Goal: Information Seeking & Learning: Learn about a topic

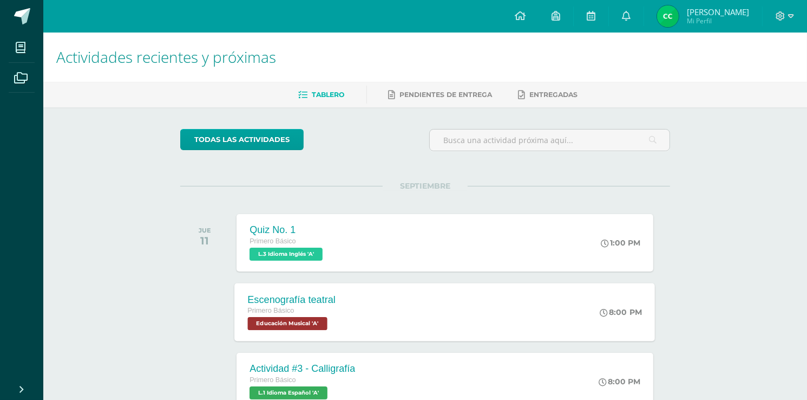
drag, startPoint x: 372, startPoint y: 288, endPoint x: 368, endPoint y: 277, distance: 11.7
click at [370, 286] on div "Escenografía teatral Primero Básico Educación Musical 'A' 8:00 PM Escenografía …" at bounding box center [445, 312] width 421 height 58
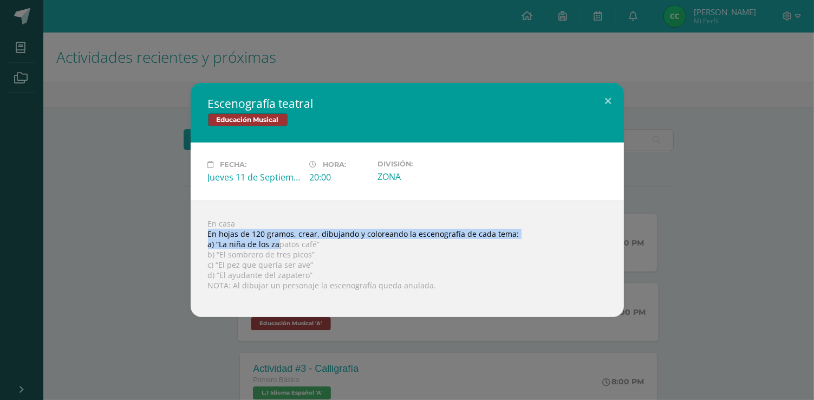
drag, startPoint x: 203, startPoint y: 236, endPoint x: 262, endPoint y: 238, distance: 59.1
click at [277, 241] on div "En casa En hojas de 120 gramos, crear, dibujando y coloreando la escenografía d…" at bounding box center [407, 258] width 433 height 116
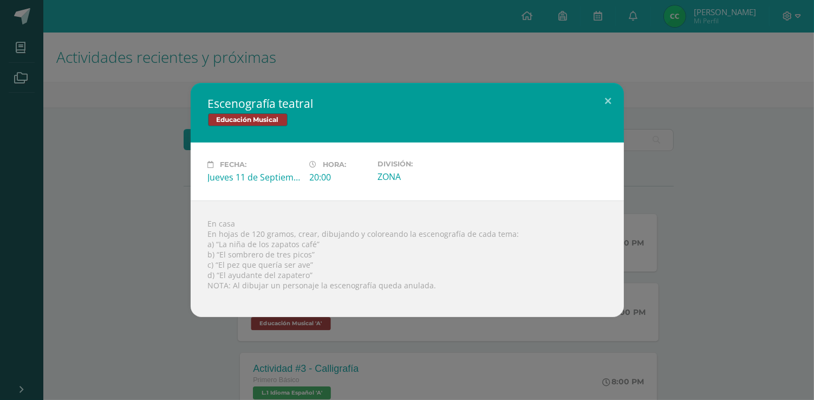
click at [168, 206] on div "Escenografía teatral Educación Musical Fecha: [DATE] Hora: 20:00 División:" at bounding box center [406, 200] width 805 height 234
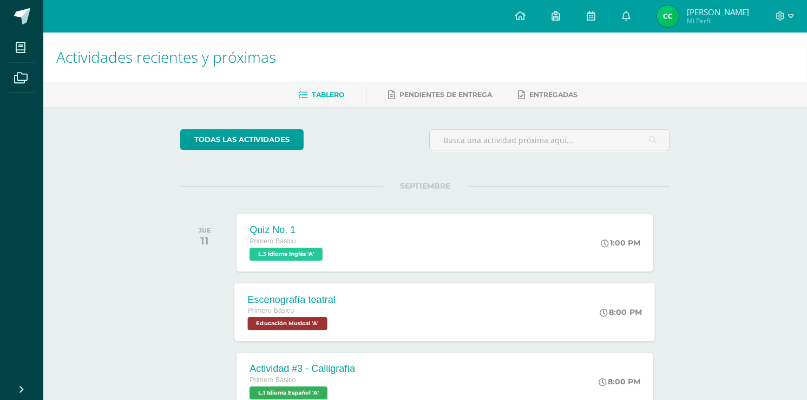
click at [371, 305] on div "Escenografía teatral Primero Básico Educación Musical 'A' 8:00 PM Escenografía …" at bounding box center [445, 312] width 421 height 58
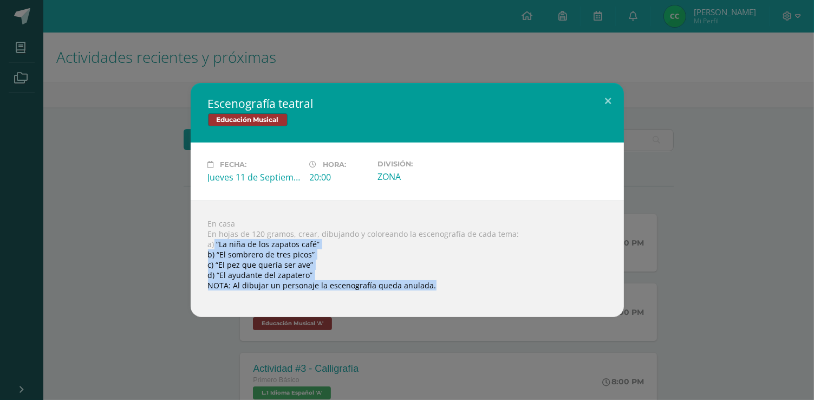
drag, startPoint x: 213, startPoint y: 241, endPoint x: 279, endPoint y: 237, distance: 66.7
click at [351, 291] on div "En casa En hojas de 120 gramos, crear, dibujando y coloreando la escenografía d…" at bounding box center [407, 258] width 433 height 116
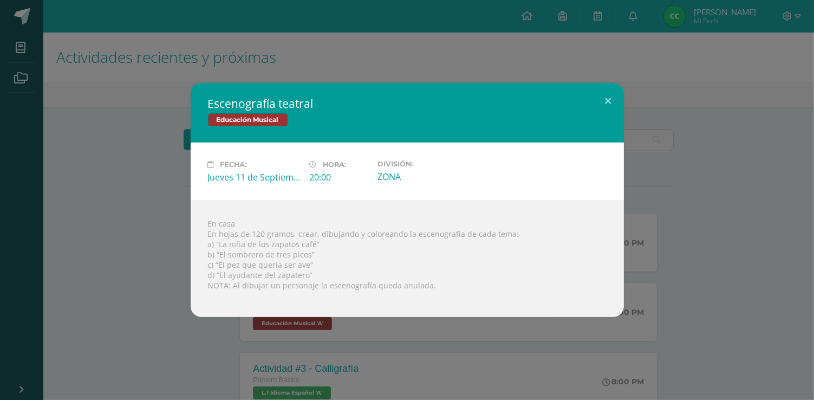
drag, startPoint x: 171, startPoint y: 236, endPoint x: 165, endPoint y: 236, distance: 6.0
click at [170, 236] on div "Escenografía teatral Educación Musical Fecha: [DATE] Hora: 20:00 División:" at bounding box center [406, 200] width 805 height 234
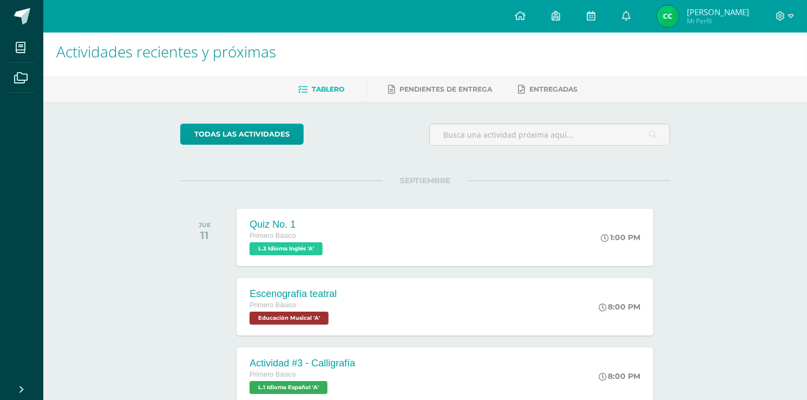
scroll to position [2, 0]
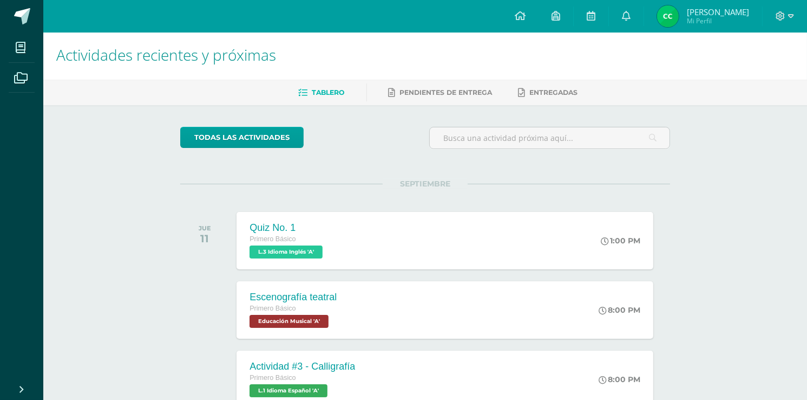
click at [282, 305] on span "Primero Básico" at bounding box center [273, 308] width 46 height 8
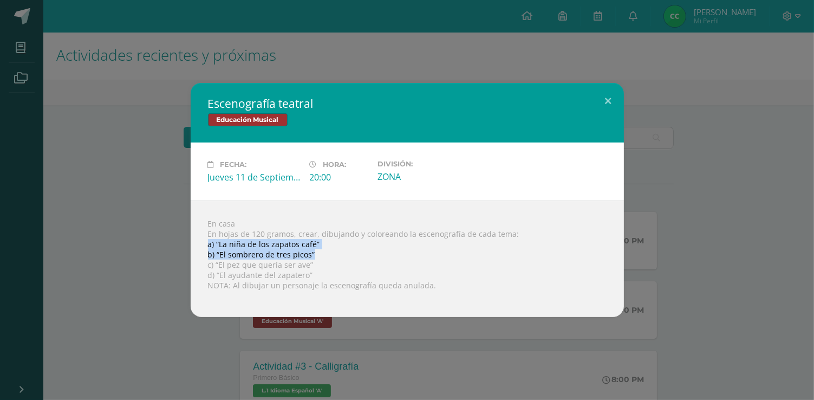
drag, startPoint x: 206, startPoint y: 246, endPoint x: 349, endPoint y: 251, distance: 143.0
click at [347, 251] on div "En casa En hojas de 120 gramos, crear, dibujando y coloreando la escenografía d…" at bounding box center [407, 258] width 433 height 116
click at [377, 251] on div "En casa En hojas de 120 gramos, crear, dibujando y coloreando la escenografía d…" at bounding box center [407, 258] width 433 height 116
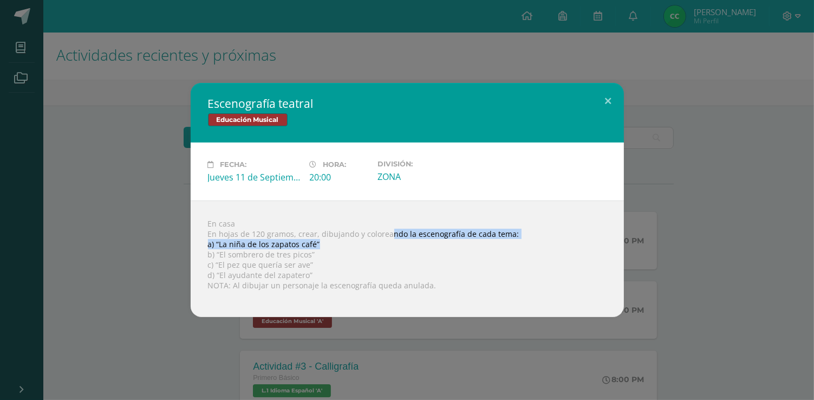
drag, startPoint x: 389, startPoint y: 230, endPoint x: 483, endPoint y: 247, distance: 95.9
click at [483, 247] on div "En casa En hojas de 120 gramos, crear, dibujando y coloreando la escenografía d…" at bounding box center [407, 258] width 433 height 116
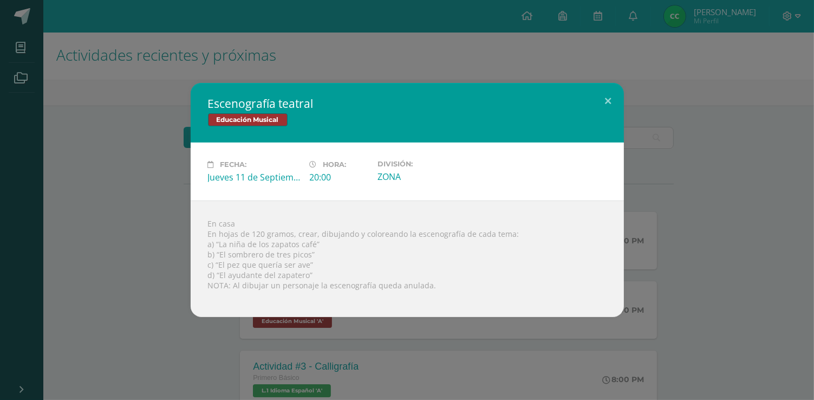
click at [482, 264] on div "En casa En hojas de 120 gramos, crear, dibujando y coloreando la escenografía d…" at bounding box center [407, 258] width 433 height 116
drag, startPoint x: 222, startPoint y: 246, endPoint x: 352, endPoint y: 254, distance: 130.7
click at [352, 254] on div "En casa En hojas de 120 gramos, crear, dibujando y coloreando la escenografía d…" at bounding box center [407, 258] width 433 height 116
click at [352, 260] on div "En casa En hojas de 120 gramos, crear, dibujando y coloreando la escenografía d…" at bounding box center [407, 258] width 433 height 116
drag, startPoint x: 211, startPoint y: 240, endPoint x: 381, endPoint y: 253, distance: 171.0
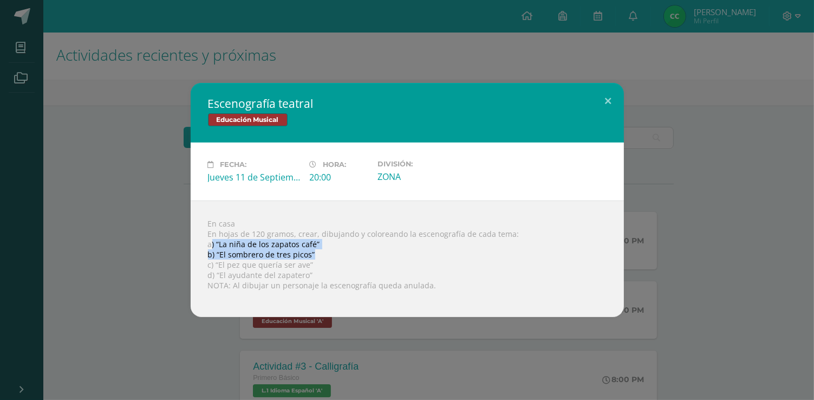
click at [380, 253] on div "En casa En hojas de 120 gramos, crear, dibujando y coloreando la escenografía d…" at bounding box center [407, 258] width 433 height 116
click at [381, 252] on div "En casa En hojas de 120 gramos, crear, dibujando y coloreando la escenografía d…" at bounding box center [407, 258] width 433 height 116
click at [3, 194] on div "Escenografía teatral Educación Musical Fecha: [DATE] Hora: 20:00 División:" at bounding box center [407, 200] width 814 height 400
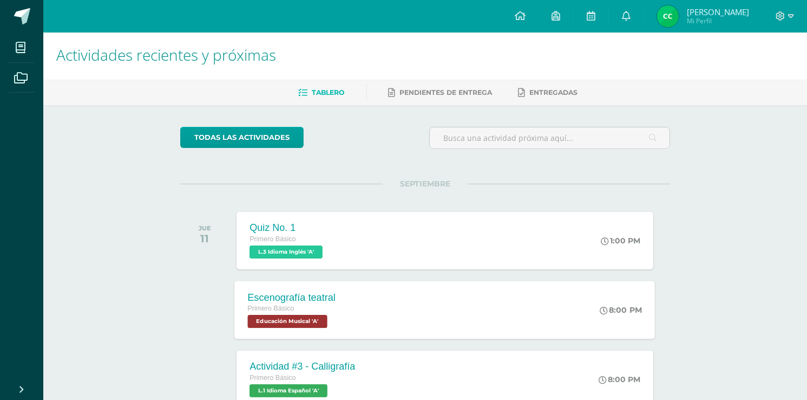
click at [342, 309] on div "Escenografía teatral Primero Básico Educación Musical 'A'" at bounding box center [292, 309] width 114 height 58
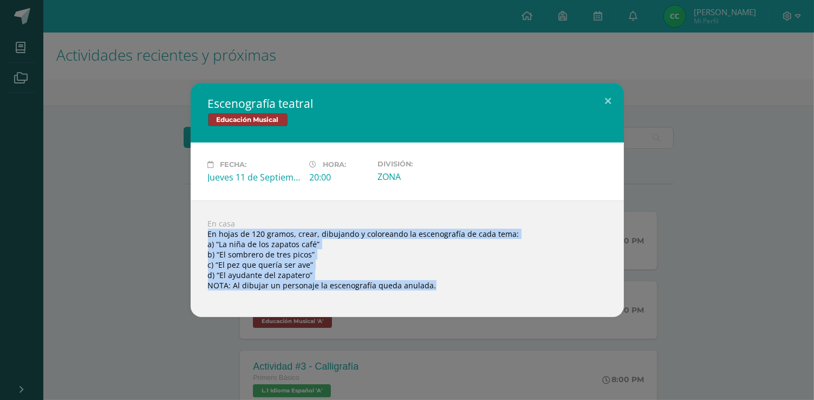
drag, startPoint x: 209, startPoint y: 236, endPoint x: 658, endPoint y: 309, distance: 455.3
click at [658, 309] on div "Escenografía teatral Educación Musical Fecha: [DATE] Hora: 20:00 División:" at bounding box center [406, 200] width 805 height 234
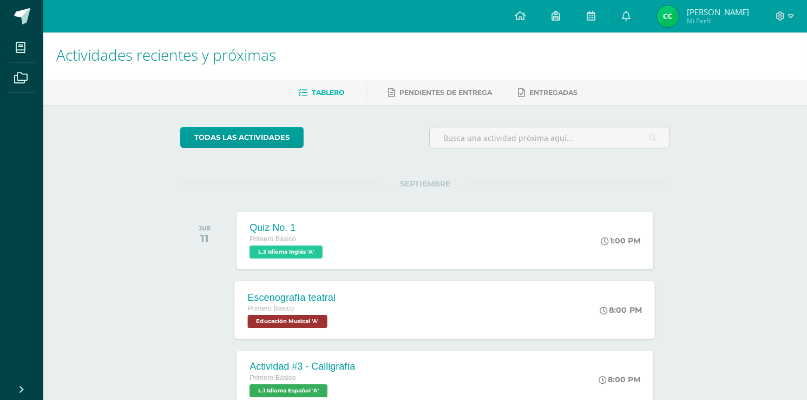
click at [382, 310] on div "Escenografía teatral Primero Básico Educación Musical 'A' 8:00 PM Escenografía …" at bounding box center [445, 309] width 421 height 58
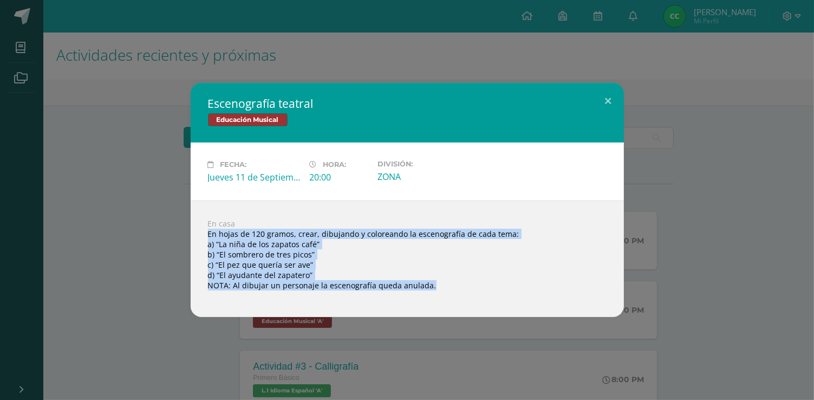
copy div "En hojas de 120 gramos, crear, dibujando y coloreando la escenografía de cada t…"
drag, startPoint x: 208, startPoint y: 236, endPoint x: 407, endPoint y: 341, distance: 225.0
click at [407, 341] on div "Escenografía teatral Educación Musical Fecha: [DATE] Hora: 20:00 División:" at bounding box center [407, 200] width 814 height 400
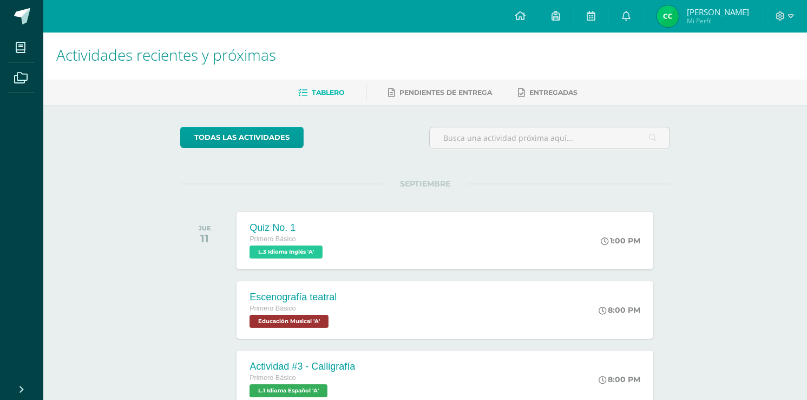
click at [580, 43] on h1 "Actividades recientes y próximas" at bounding box center [425, 54] width 738 height 49
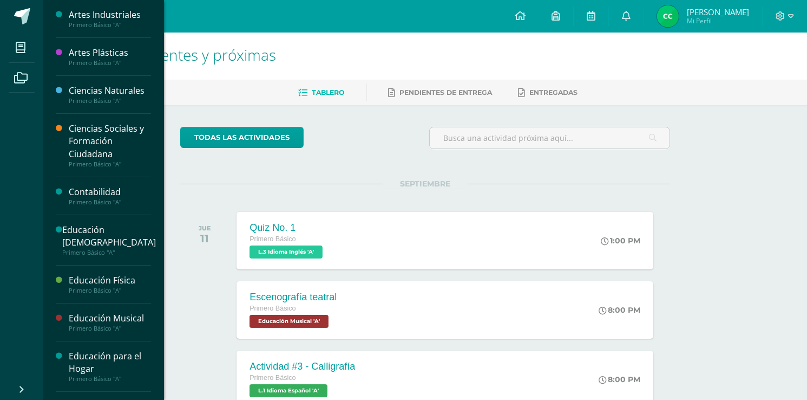
click at [40, 63] on li "Archivos" at bounding box center [21, 78] width 43 height 30
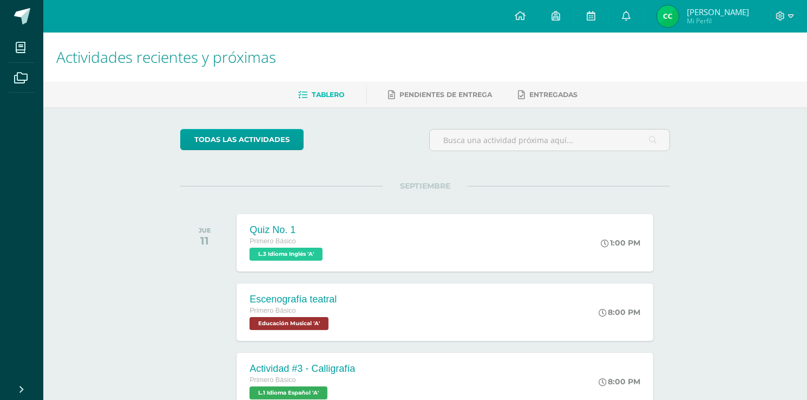
scroll to position [0, 0]
drag, startPoint x: 265, startPoint y: 290, endPoint x: 203, endPoint y: 295, distance: 61.9
click at [203, 295] on div at bounding box center [207, 311] width 55 height 57
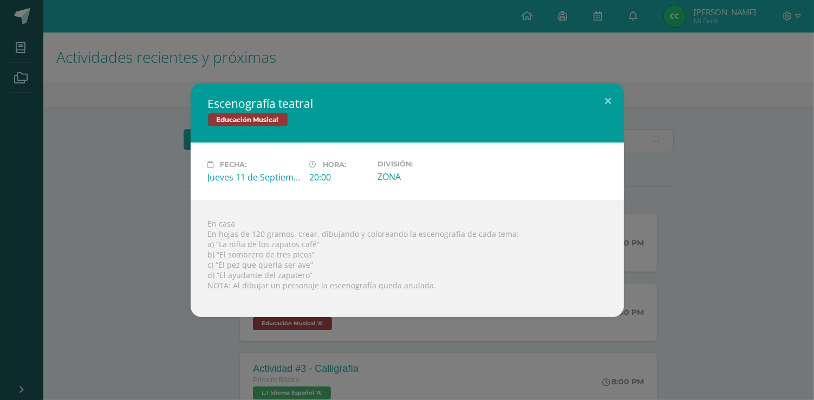
drag, startPoint x: 199, startPoint y: 296, endPoint x: 159, endPoint y: 326, distance: 50.4
click at [196, 314] on div "En casa En hojas de 120 gramos, crear, dibujando y coloreando la escenografía d…" at bounding box center [407, 258] width 433 height 116
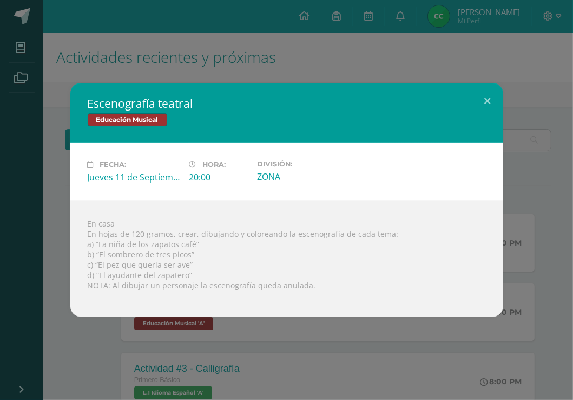
click at [110, 318] on div "Escenografía teatral Educación Musical Fecha: [DATE] Hora: 20:00 División:" at bounding box center [286, 200] width 573 height 400
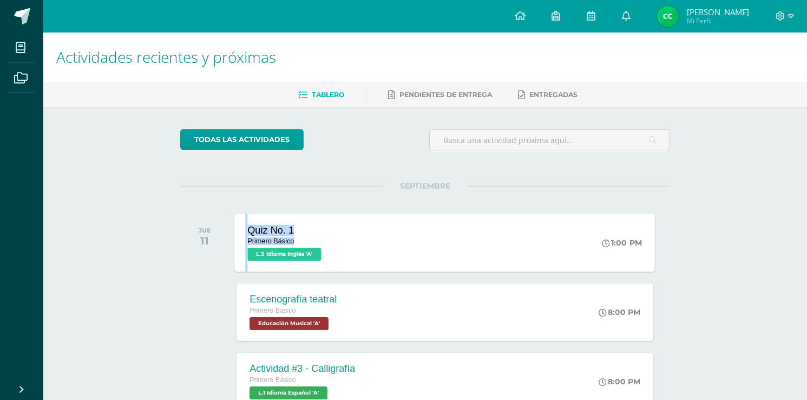
drag, startPoint x: 236, startPoint y: 225, endPoint x: 328, endPoint y: 240, distance: 92.8
click at [328, 240] on div "Quiz No. 1 Primero Básico L.3 Idioma Inglés 'A'" at bounding box center [286, 242] width 103 height 58
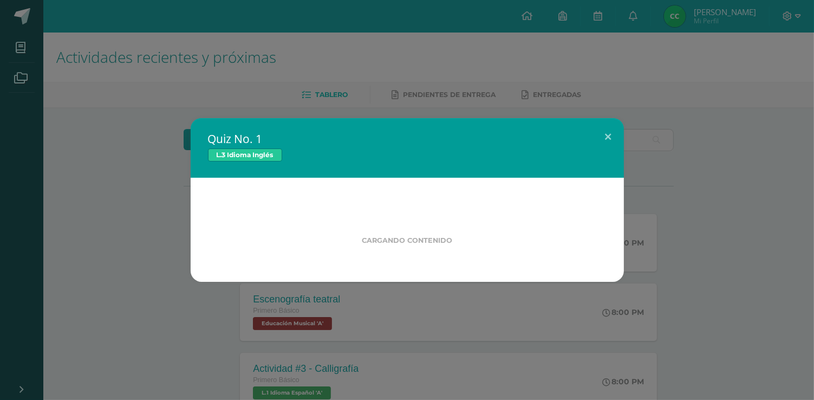
click at [174, 229] on div "Quiz No. 1 L.3 Idioma Inglés Cargando contenido" at bounding box center [406, 200] width 805 height 164
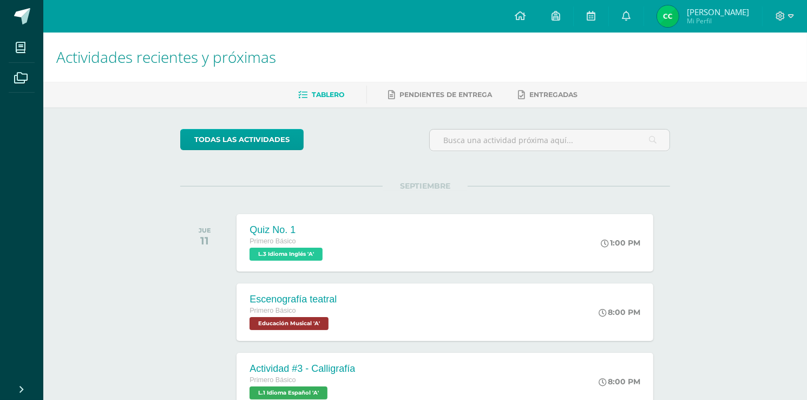
click at [51, 146] on div "Actividades recientes y próximas Tablero Pendientes de entrega Entregadas todas…" at bounding box center [425, 390] width 764 height 716
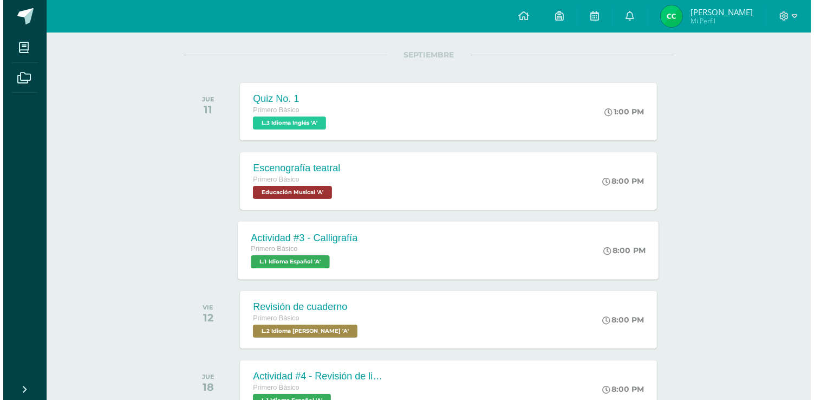
scroll to position [130, 0]
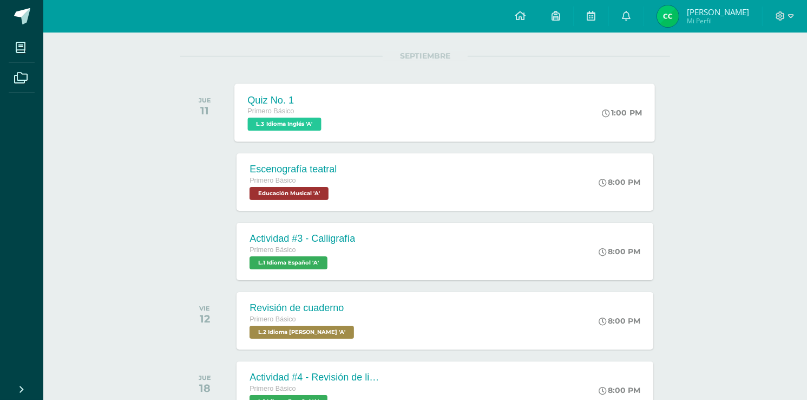
click at [341, 113] on div "Quiz No. 1 Primero Básico L.3 Idioma Inglés 'A' 1:00 PM Quiz No. 1 L.3 Idioma I…" at bounding box center [445, 112] width 421 height 58
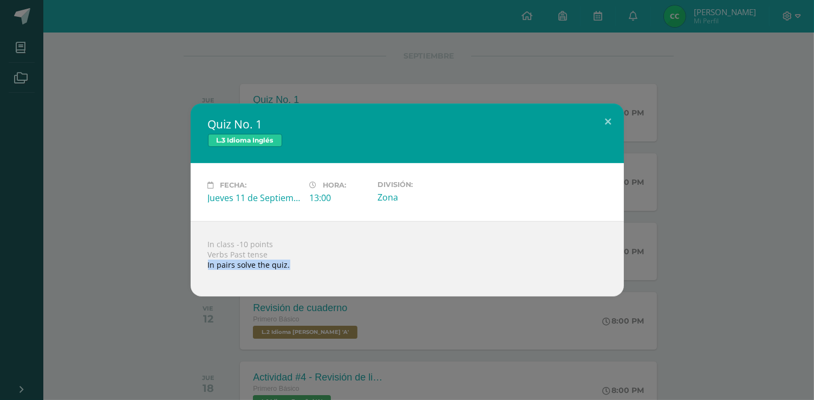
drag, startPoint x: 208, startPoint y: 264, endPoint x: 321, endPoint y: 264, distance: 112.6
click at [321, 264] on div "In class -10 points Verbs Past tense In pairs solve the quiz." at bounding box center [407, 258] width 433 height 75
click at [166, 262] on div "Quiz No. 1 L.3 Idioma Inglés Fecha: [DATE] Hora: 13:00 División: Zona" at bounding box center [406, 199] width 805 height 193
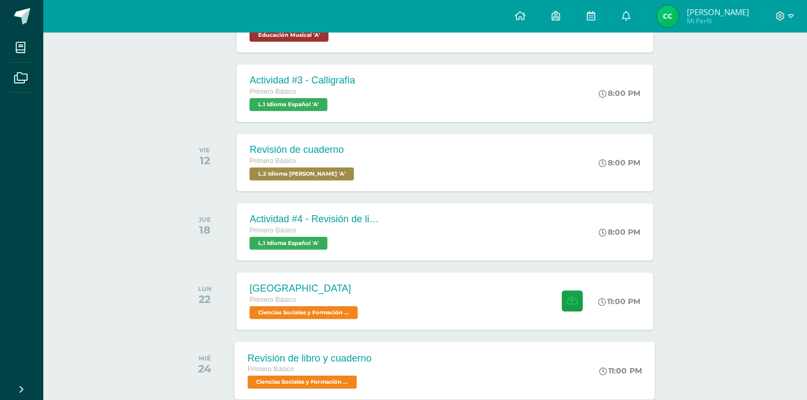
scroll to position [349, 0]
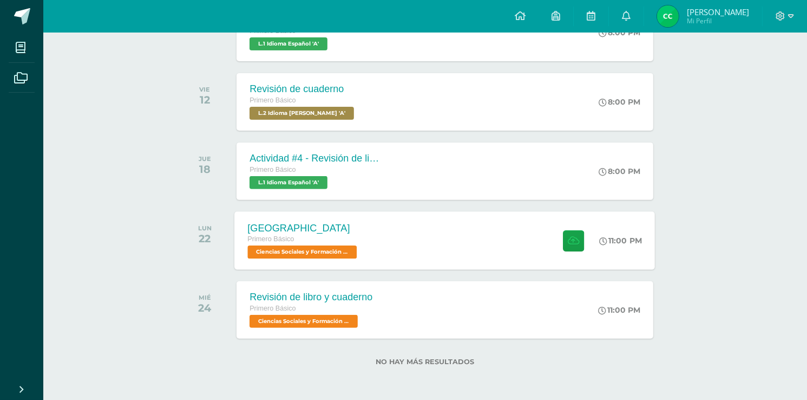
click at [439, 232] on div "[GEOGRAPHIC_DATA] Primero Básico Ciencias Sociales y Formación Ciudadana 'A' 11…" at bounding box center [445, 240] width 421 height 58
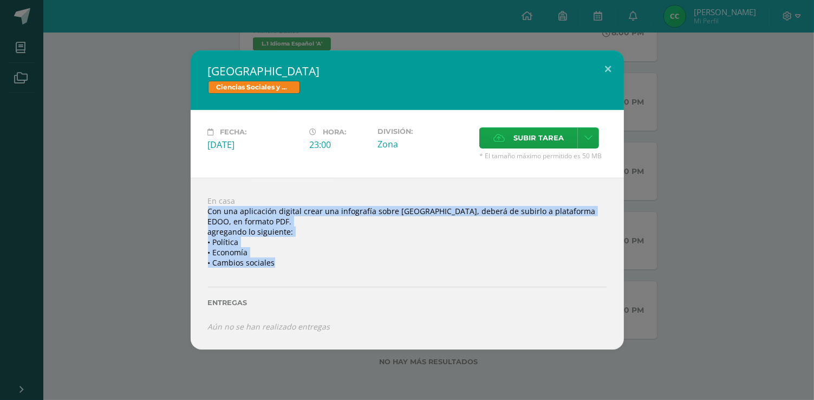
drag, startPoint x: 207, startPoint y: 212, endPoint x: 604, endPoint y: 277, distance: 401.6
click at [604, 277] on div "En casa Con una aplicación digital crear una infografía sobre [GEOGRAPHIC_DATA]…" at bounding box center [407, 263] width 433 height 171
click at [117, 243] on div "[GEOGRAPHIC_DATA] Ciencias Sociales y Formación Ciudadana Fecha: [DATE] Hora: 2…" at bounding box center [406, 199] width 805 height 298
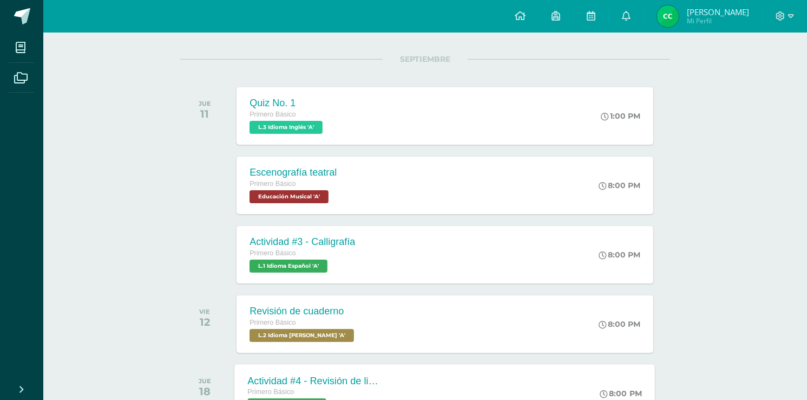
scroll to position [130, 0]
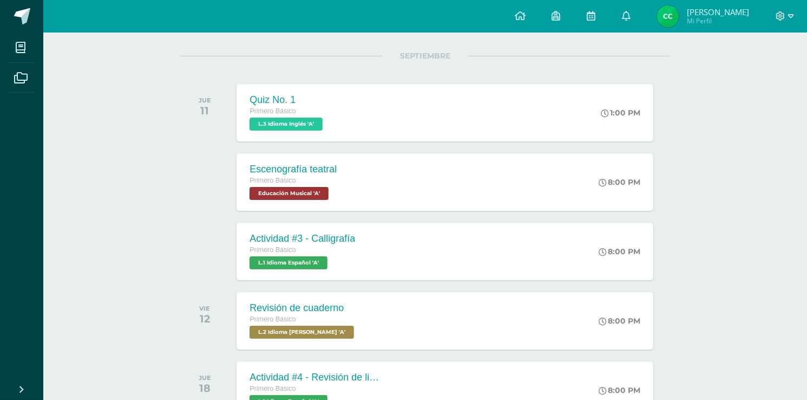
click at [109, 95] on div "Actividades recientes y próximas Tablero Pendientes de entrega Entregadas todas…" at bounding box center [425, 261] width 764 height 716
click at [723, 264] on div "Actividades recientes y próximas Tablero Pendientes de entrega Entregadas todas…" at bounding box center [425, 261] width 764 height 716
click at [635, 376] on div "8:00 PM" at bounding box center [626, 390] width 57 height 58
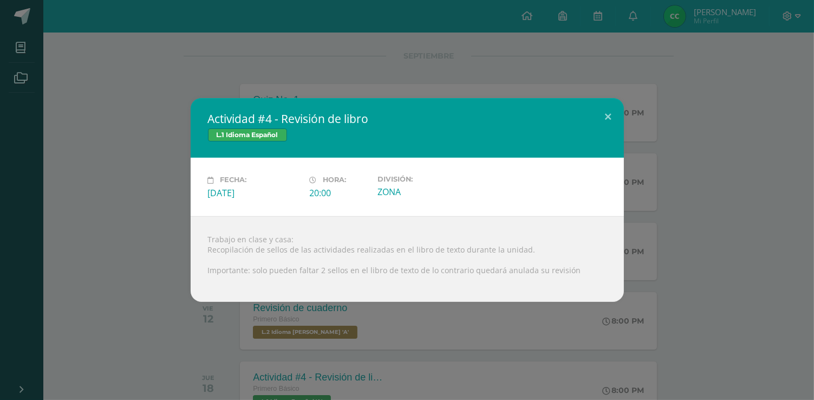
click at [95, 116] on div "Actividad #4 - Revisión de libro L.1 Idioma Español Fecha: [DATE] Hora: 20:00 D…" at bounding box center [406, 199] width 805 height 203
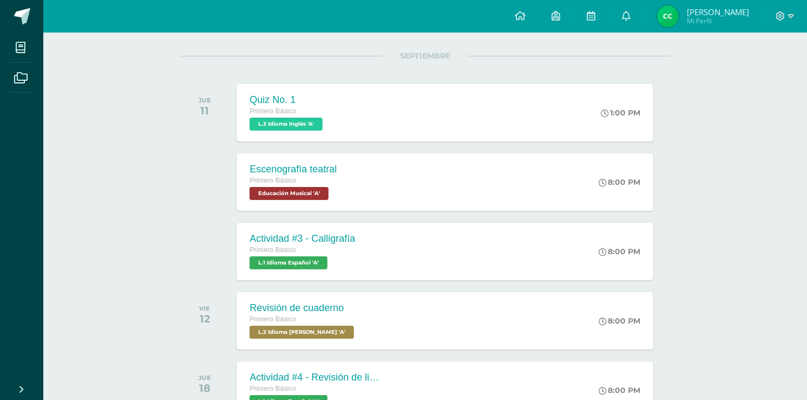
scroll to position [0, 0]
